Goal: Find specific page/section: Find specific page/section

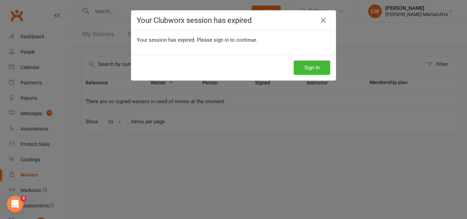
scroll to position [110, 0]
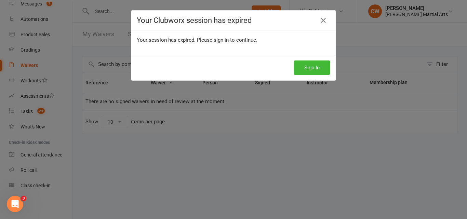
click at [325, 23] on link at bounding box center [323, 20] width 11 height 11
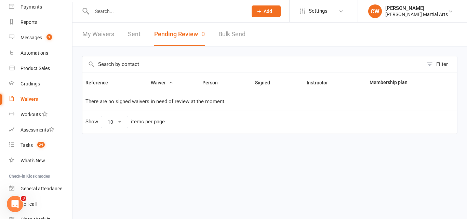
scroll to position [76, 0]
click at [60, 30] on link "Reports" at bounding box center [40, 22] width 63 height 15
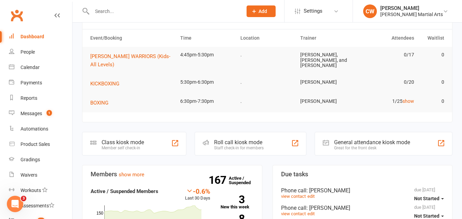
scroll to position [13, 0]
